Goal: Task Accomplishment & Management: Use online tool/utility

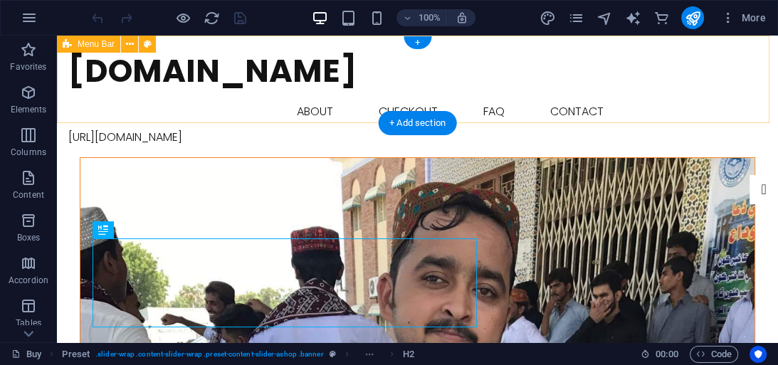
click at [285, 112] on div "[DOMAIN_NAME] Buy About Checkout FAQ Contact [URL][DOMAIN_NAME] Menu" at bounding box center [417, 97] width 721 height 122
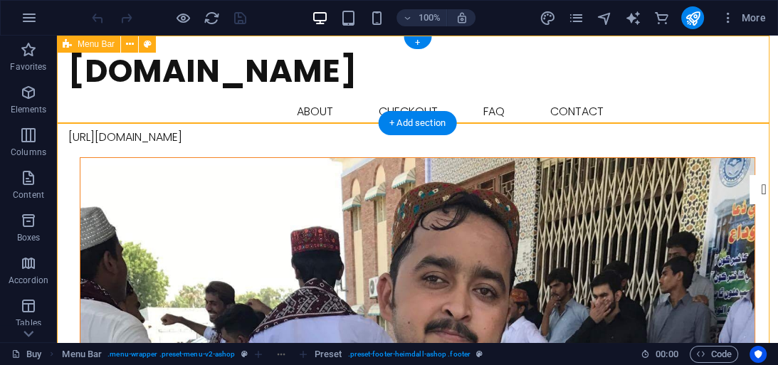
click at [285, 112] on div "[DOMAIN_NAME] Buy About Checkout FAQ Contact [URL][DOMAIN_NAME] Menu" at bounding box center [417, 97] width 721 height 122
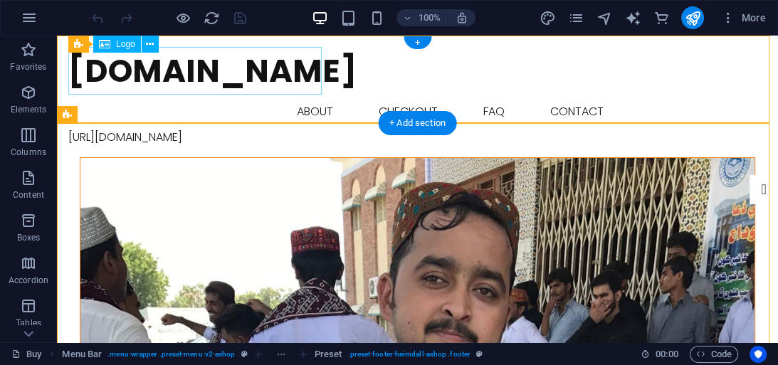
click at [240, 88] on div "[DOMAIN_NAME]" at bounding box center [417, 71] width 698 height 48
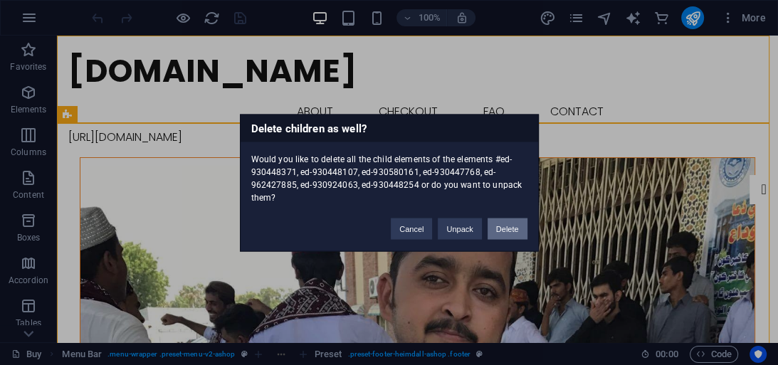
click at [492, 222] on button "Delete" at bounding box center [507, 228] width 40 height 21
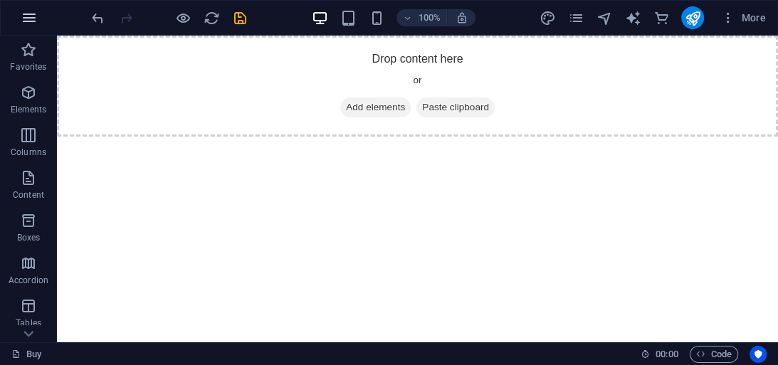
click at [26, 18] on icon "button" at bounding box center [29, 17] width 17 height 17
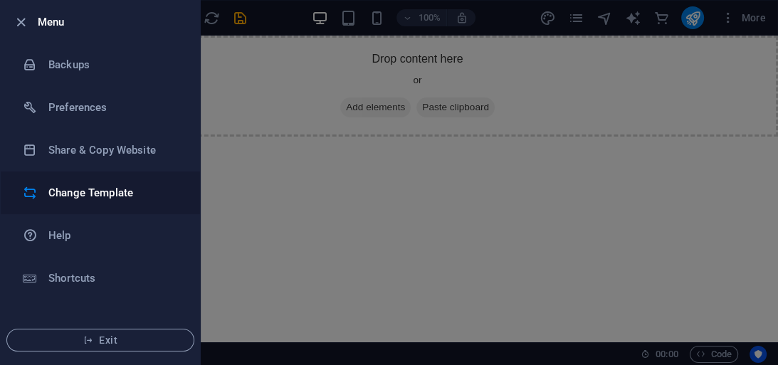
click at [83, 204] on li "Change Template" at bounding box center [100, 192] width 199 height 43
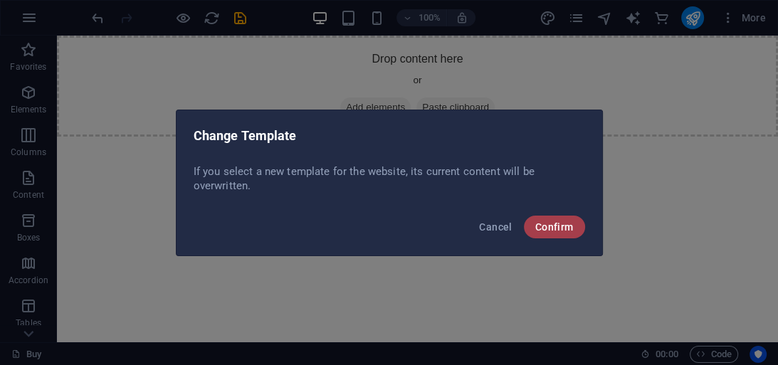
click at [569, 225] on span "Confirm" at bounding box center [554, 226] width 38 height 11
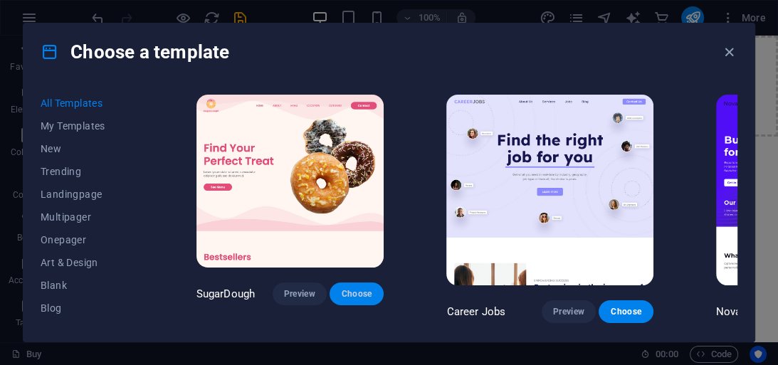
click at [349, 290] on span "Choose" at bounding box center [356, 293] width 31 height 11
